Goal: Task Accomplishment & Management: Use online tool/utility

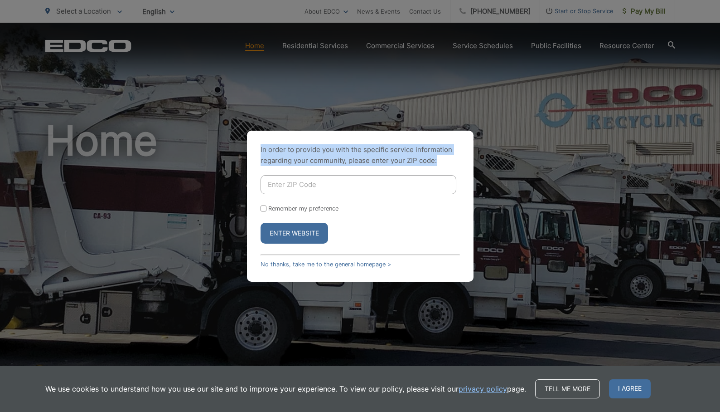
drag, startPoint x: 286, startPoint y: 106, endPoint x: 249, endPoint y: 210, distance: 110.6
click at [243, 193] on div "In order to provide you with the specific service information regarding your co…" at bounding box center [360, 206] width 720 height 412
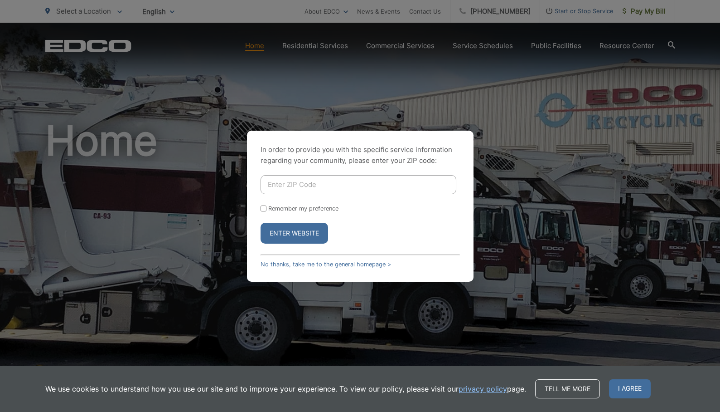
click at [277, 183] on input "Enter ZIP Code" at bounding box center [359, 184] width 196 height 19
type input "92020"
click at [294, 233] on button "Enter Website" at bounding box center [295, 233] width 68 height 21
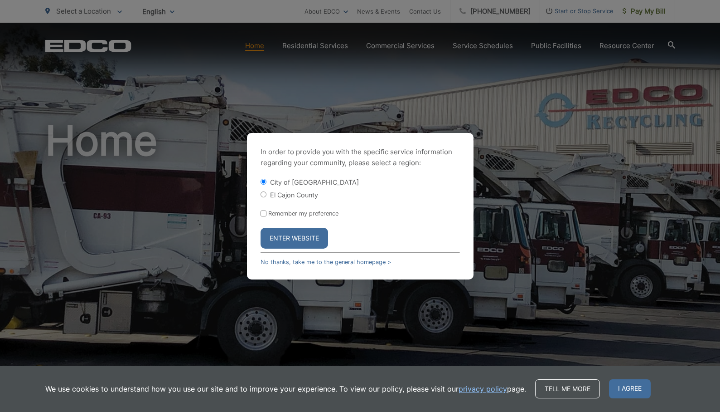
click at [288, 234] on button "Enter Website" at bounding box center [295, 238] width 68 height 21
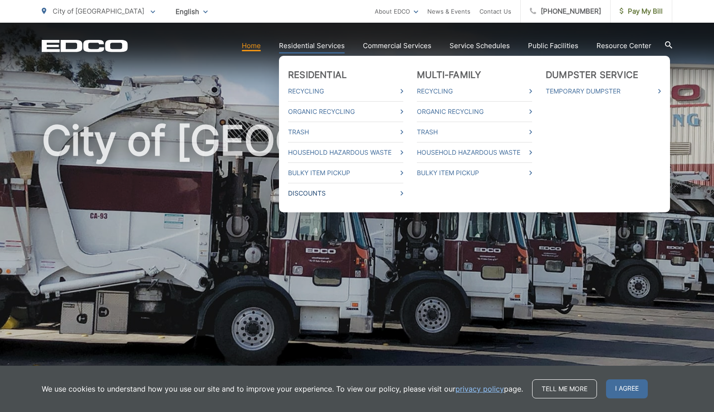
click at [311, 191] on link "Discounts" at bounding box center [345, 193] width 115 height 11
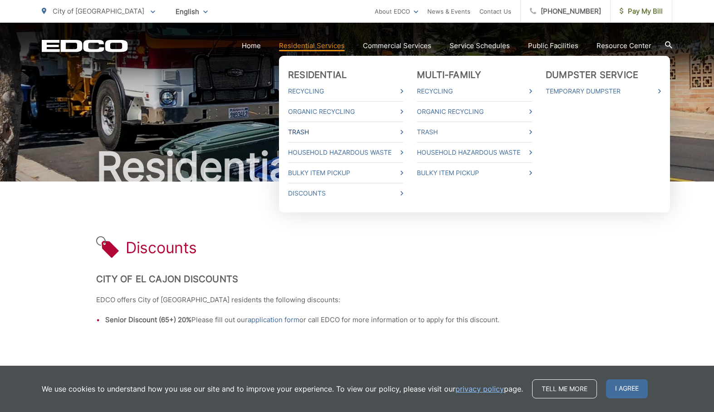
click at [306, 131] on link "Trash" at bounding box center [345, 132] width 115 height 11
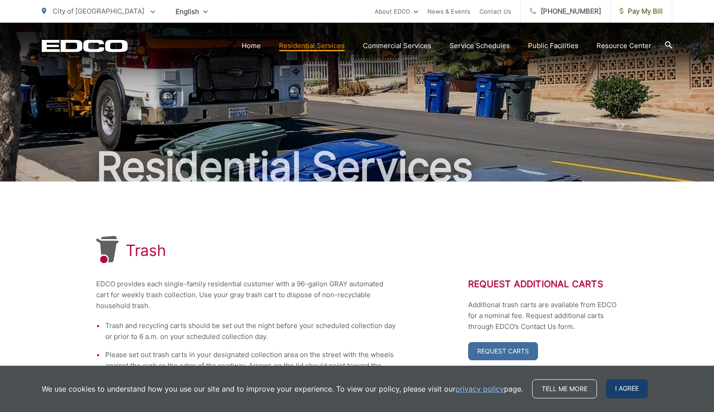
click at [622, 391] on span "I agree" at bounding box center [627, 388] width 42 height 19
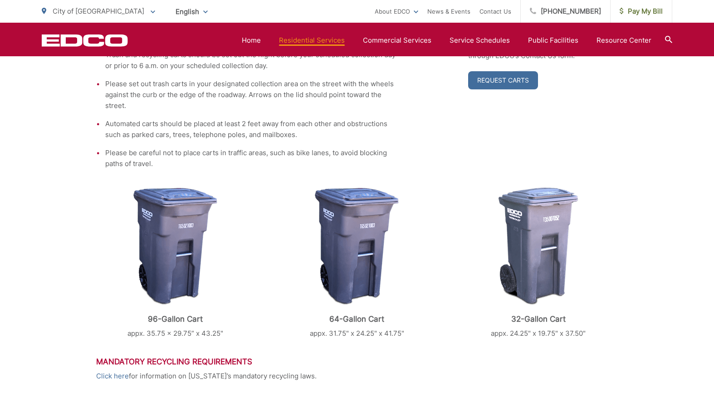
scroll to position [102, 0]
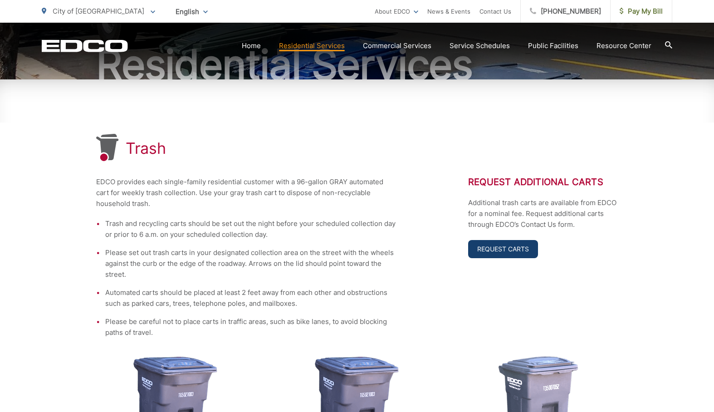
click at [493, 249] on link "Request Carts" at bounding box center [503, 249] width 70 height 18
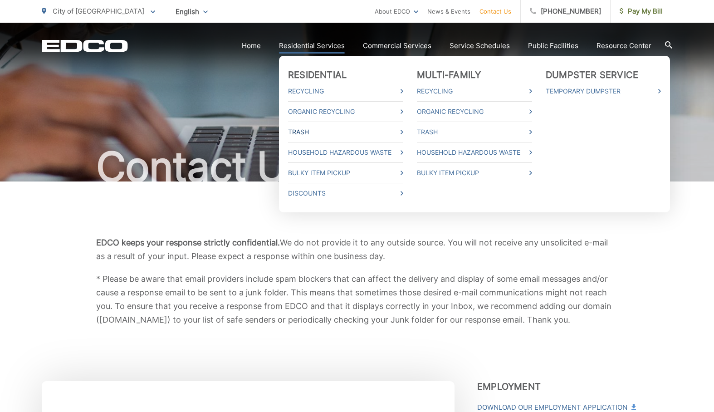
click at [306, 130] on link "Trash" at bounding box center [345, 132] width 115 height 11
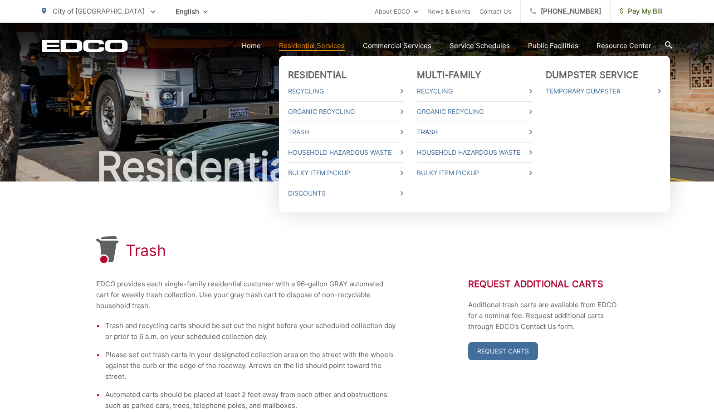
click at [430, 129] on link "Trash" at bounding box center [474, 132] width 115 height 11
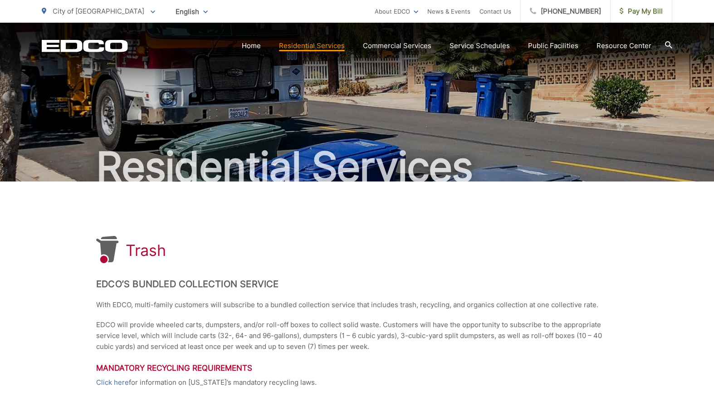
scroll to position [169, 0]
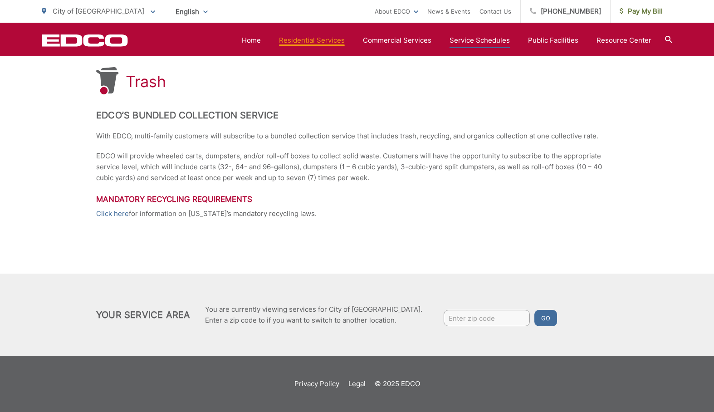
click at [482, 43] on link "Service Schedules" at bounding box center [479, 40] width 60 height 11
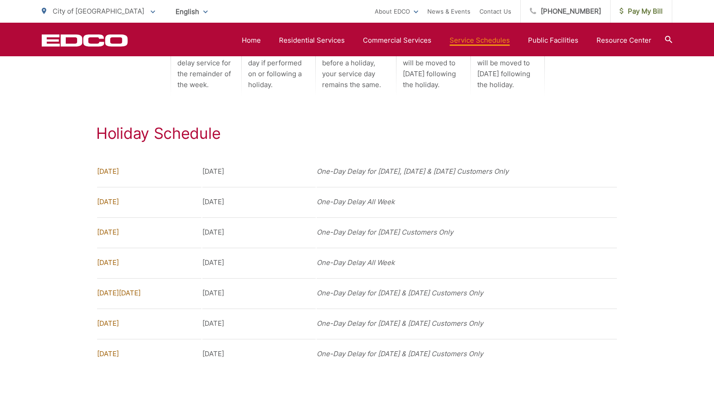
scroll to position [702, 0]
